Goal: Task Accomplishment & Management: Complete application form

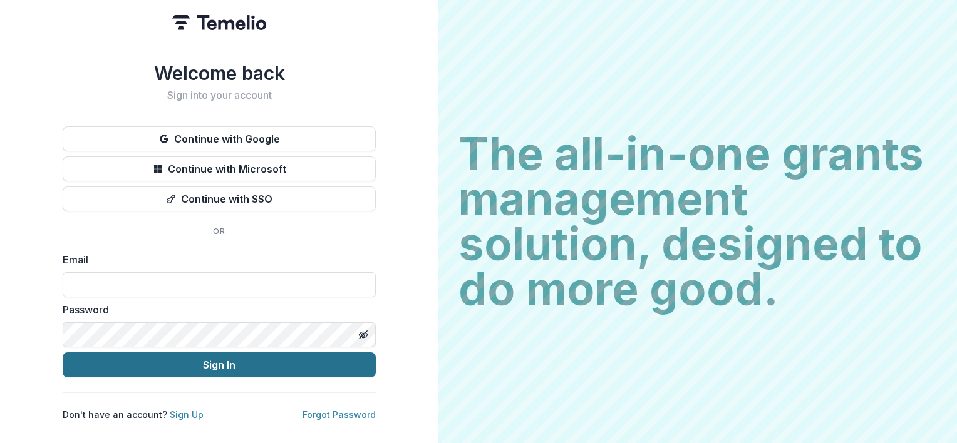
type input "**********"
click at [222, 361] on button "Sign In" at bounding box center [219, 364] width 313 height 25
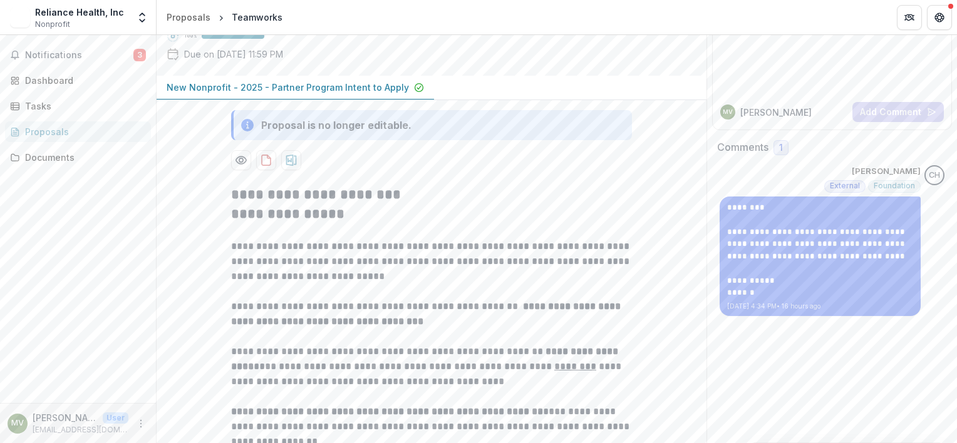
scroll to position [366, 0]
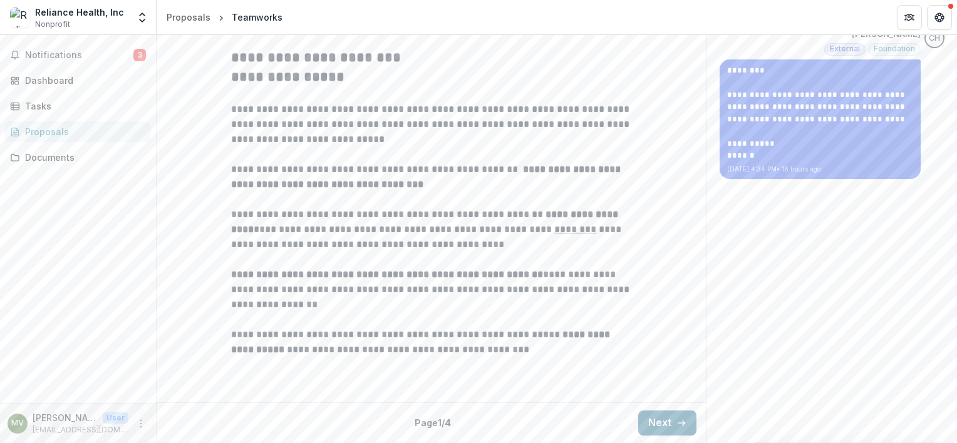
click at [664, 421] on button "Next" at bounding box center [667, 423] width 58 height 25
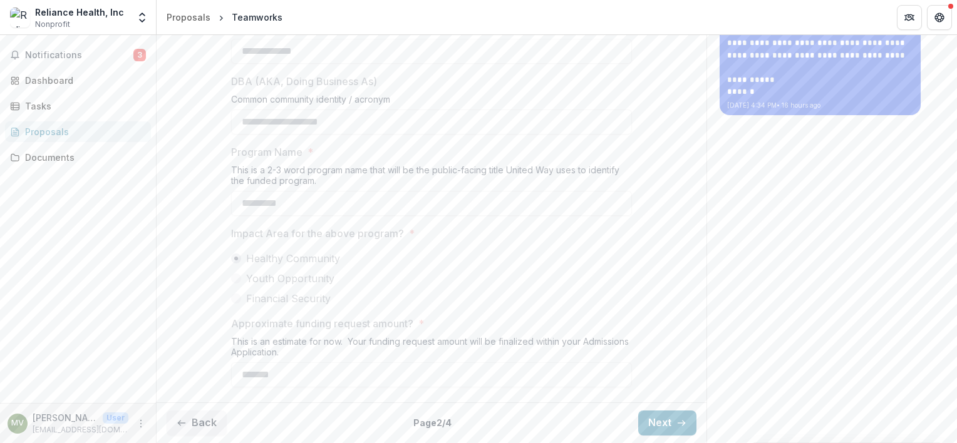
scroll to position [429, 0]
click at [657, 418] on button "Next" at bounding box center [667, 423] width 58 height 25
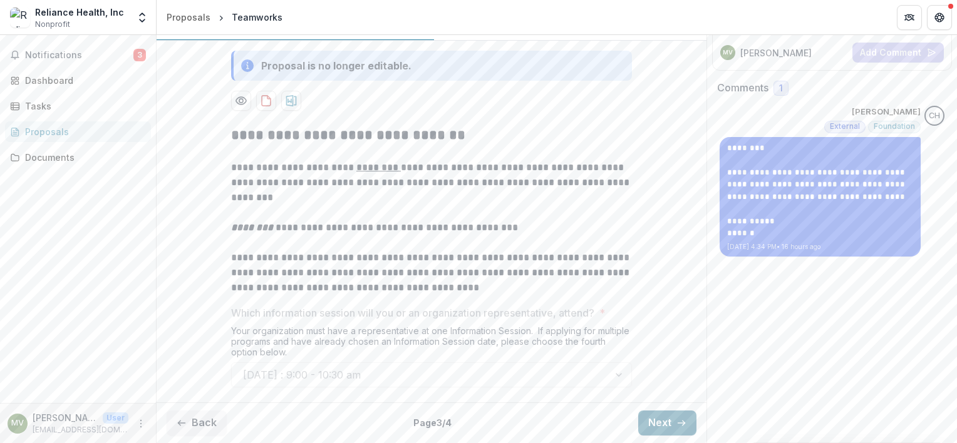
click at [667, 426] on button "Next" at bounding box center [667, 423] width 58 height 25
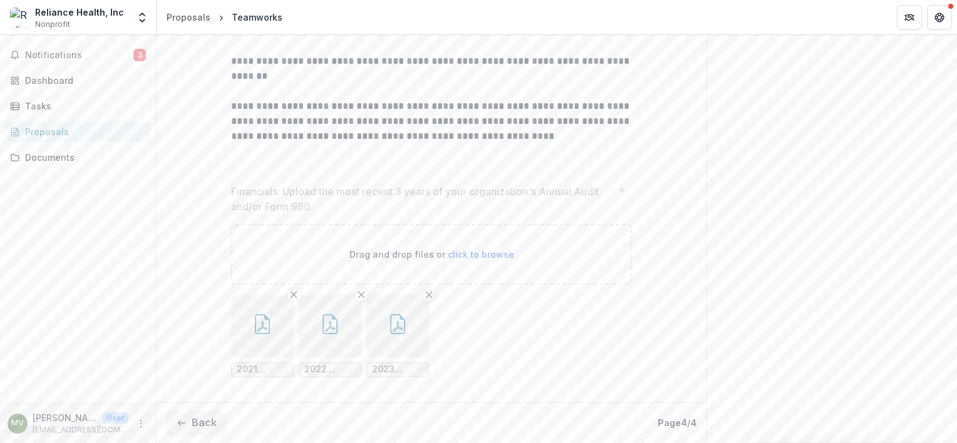
scroll to position [560, 0]
click at [258, 327] on icon "button" at bounding box center [262, 324] width 20 height 20
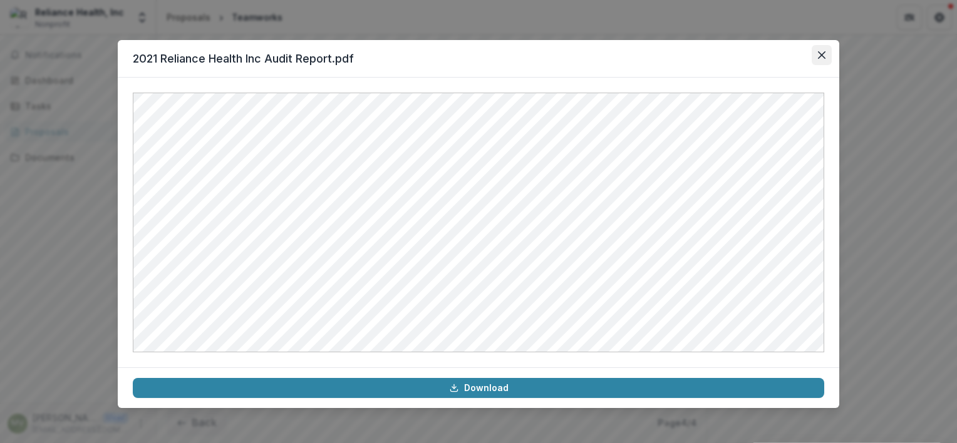
click at [820, 53] on icon "Close" at bounding box center [822, 55] width 8 height 8
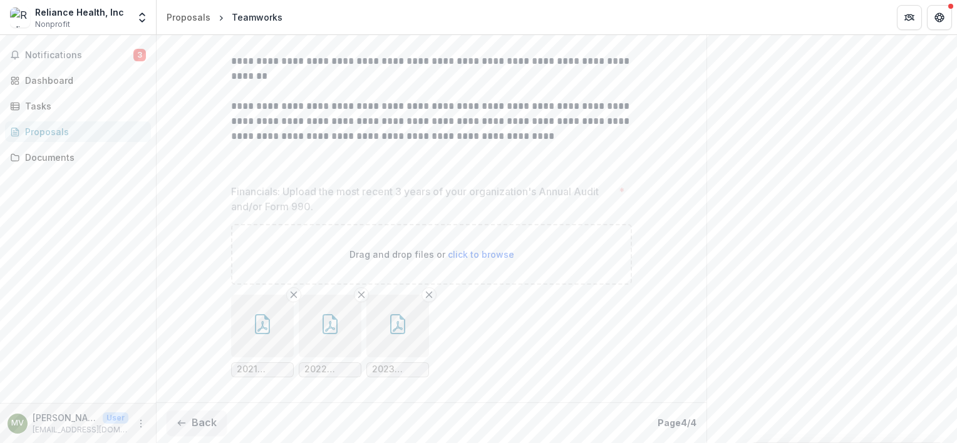
drag, startPoint x: 273, startPoint y: 331, endPoint x: 291, endPoint y: 260, distance: 72.3
click at [289, 262] on div "Drag and drop files or click to browse 2021 Reliance Health Inc Audit Report.pd…" at bounding box center [431, 305] width 401 height 163
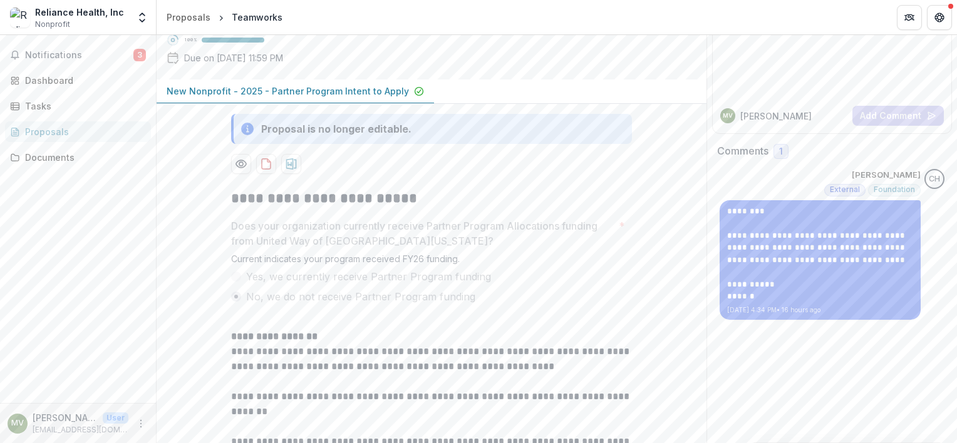
scroll to position [0, 0]
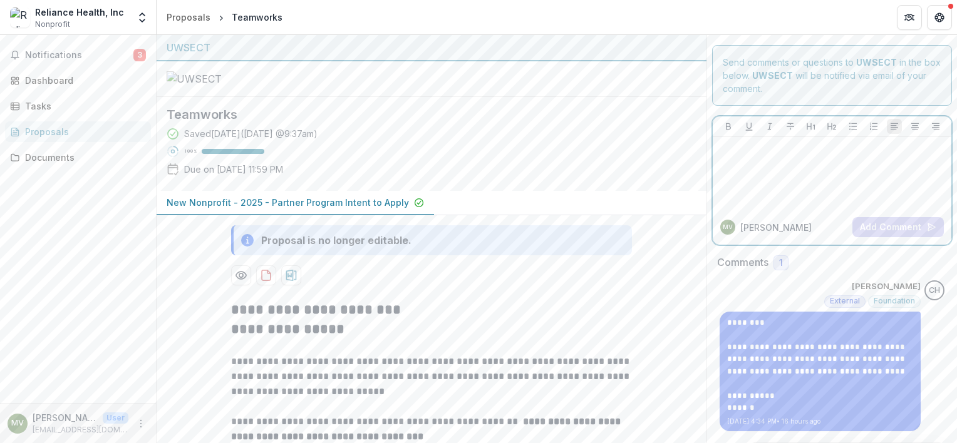
click at [747, 155] on div at bounding box center [831, 173] width 229 height 63
click at [737, 148] on p at bounding box center [831, 149] width 229 height 14
click at [732, 146] on p at bounding box center [831, 149] width 229 height 14
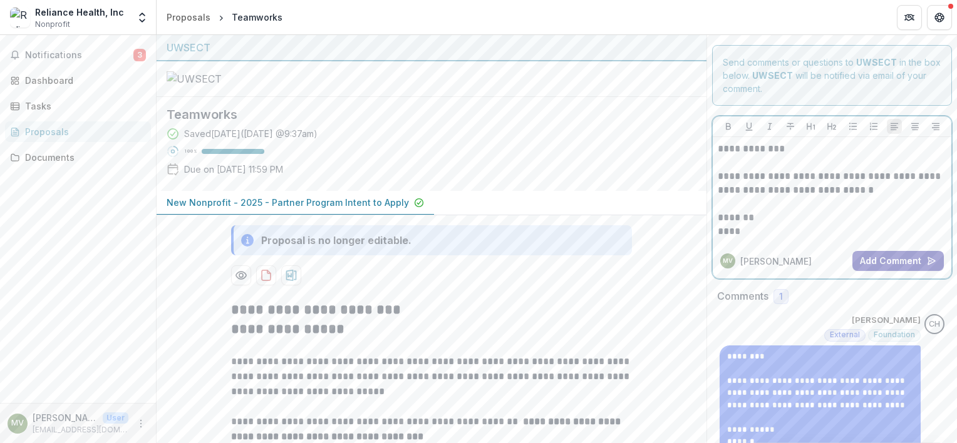
click at [884, 258] on button "Add Comment" at bounding box center [897, 261] width 91 height 20
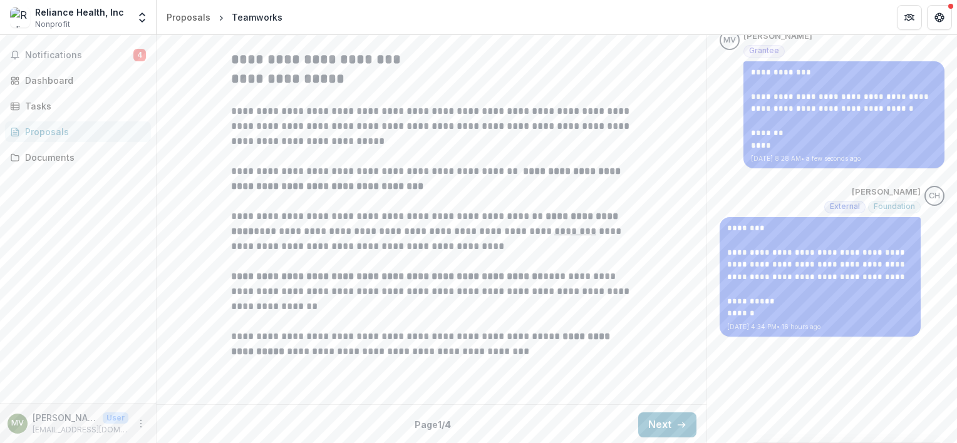
scroll to position [125, 0]
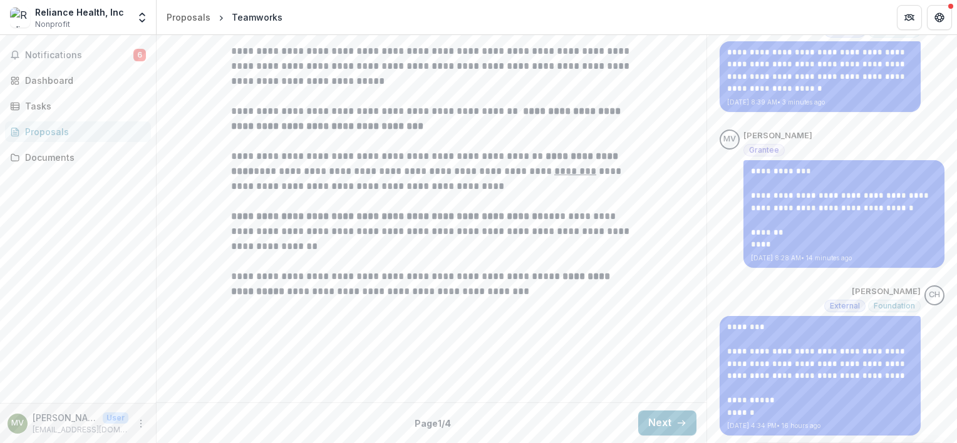
scroll to position [326, 0]
click at [666, 423] on button "Next" at bounding box center [667, 423] width 58 height 25
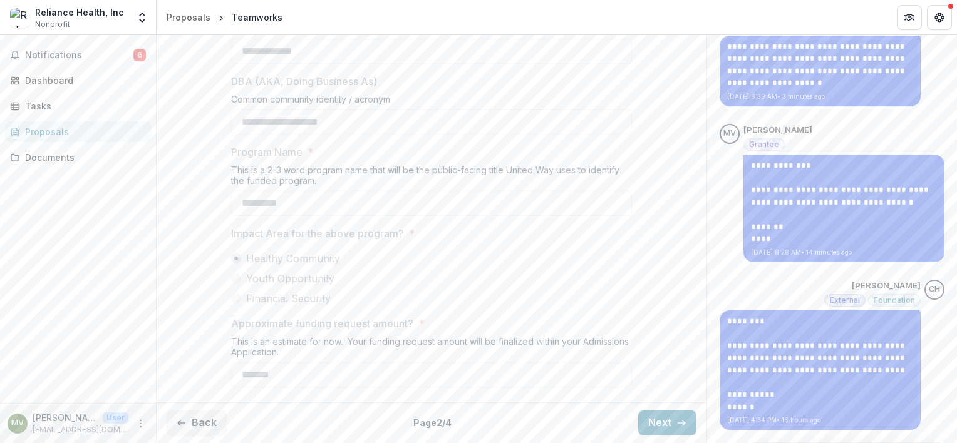
scroll to position [389, 0]
click at [660, 419] on button "Next" at bounding box center [667, 423] width 58 height 25
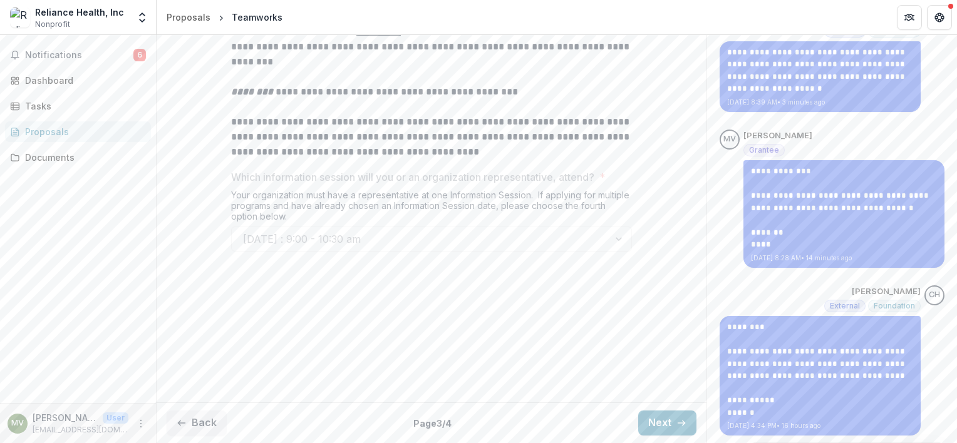
scroll to position [270, 0]
click at [660, 421] on button "Next" at bounding box center [667, 423] width 58 height 25
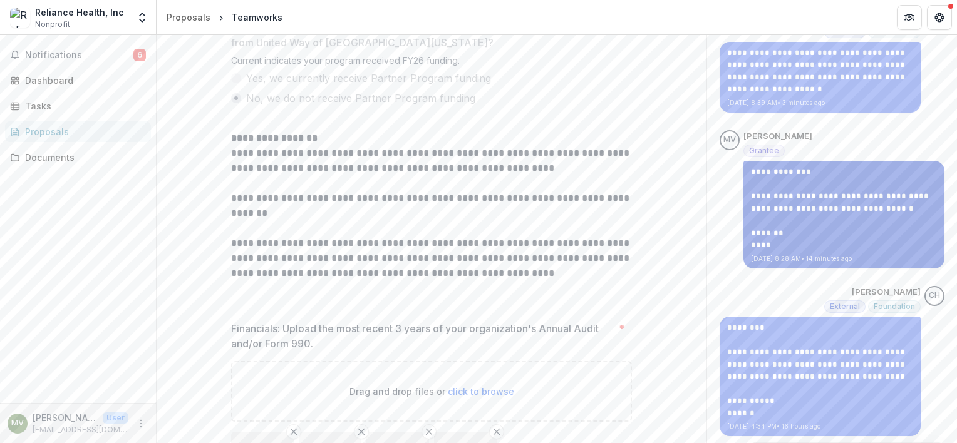
scroll to position [0, 0]
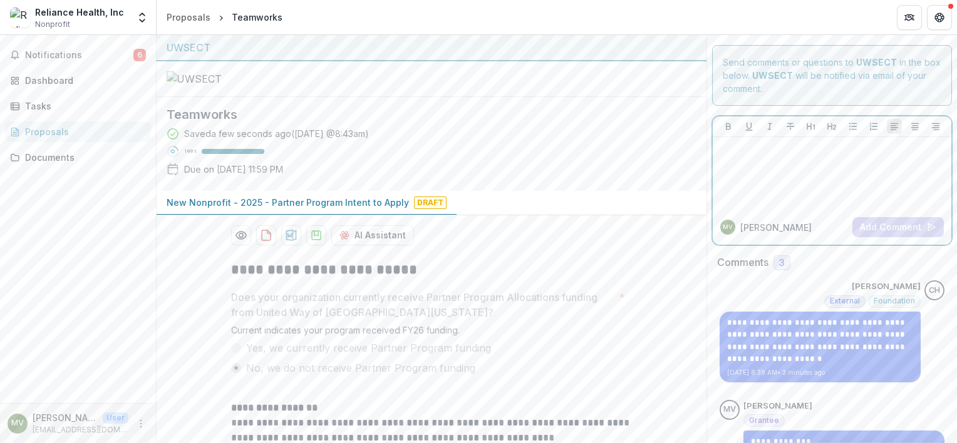
click at [764, 162] on div at bounding box center [831, 173] width 229 height 63
click at [799, 147] on p "**********" at bounding box center [831, 149] width 229 height 14
click at [887, 224] on button "Add Comment" at bounding box center [897, 227] width 91 height 20
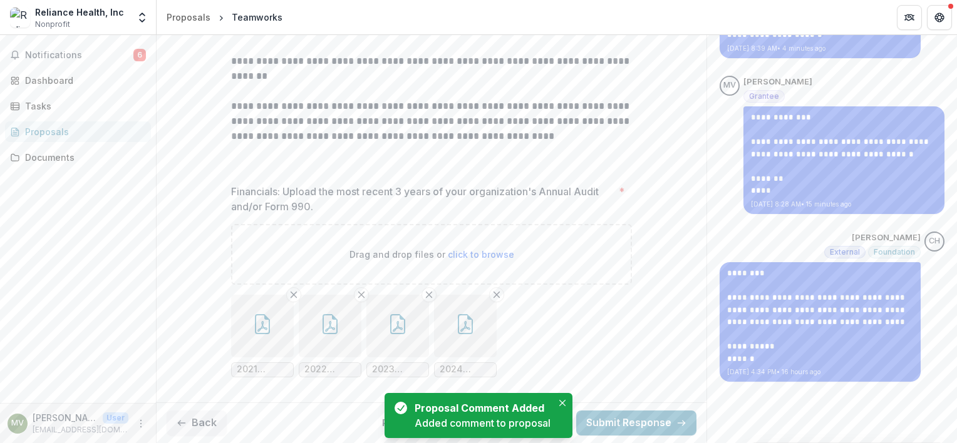
scroll to position [520, 0]
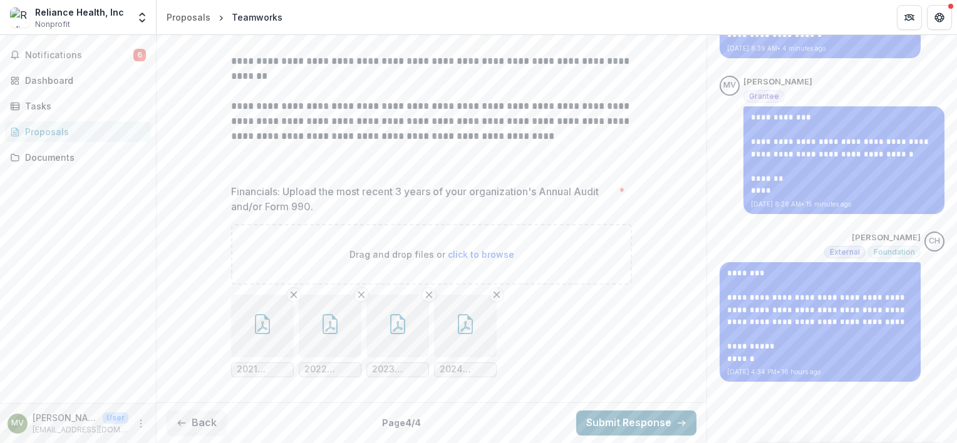
click at [614, 423] on button "Submit Response" at bounding box center [636, 423] width 120 height 25
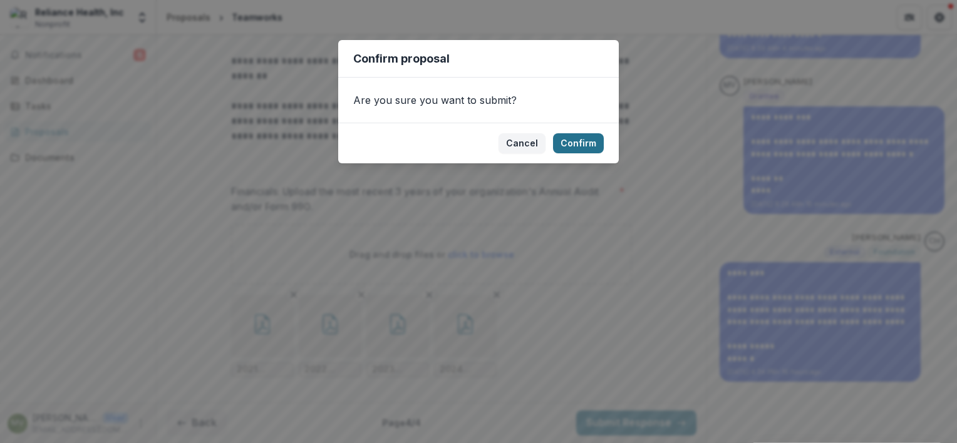
click at [582, 143] on button "Confirm" at bounding box center [578, 143] width 51 height 20
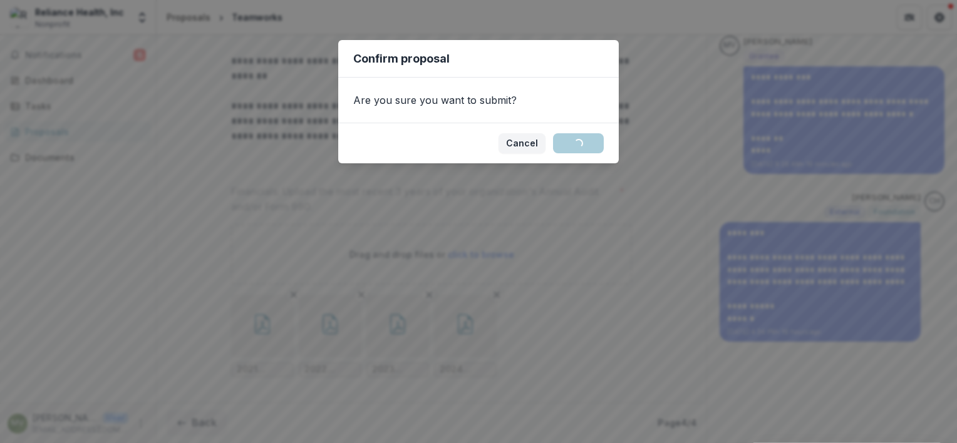
scroll to position [560, 0]
